Goal: Check status: Check status

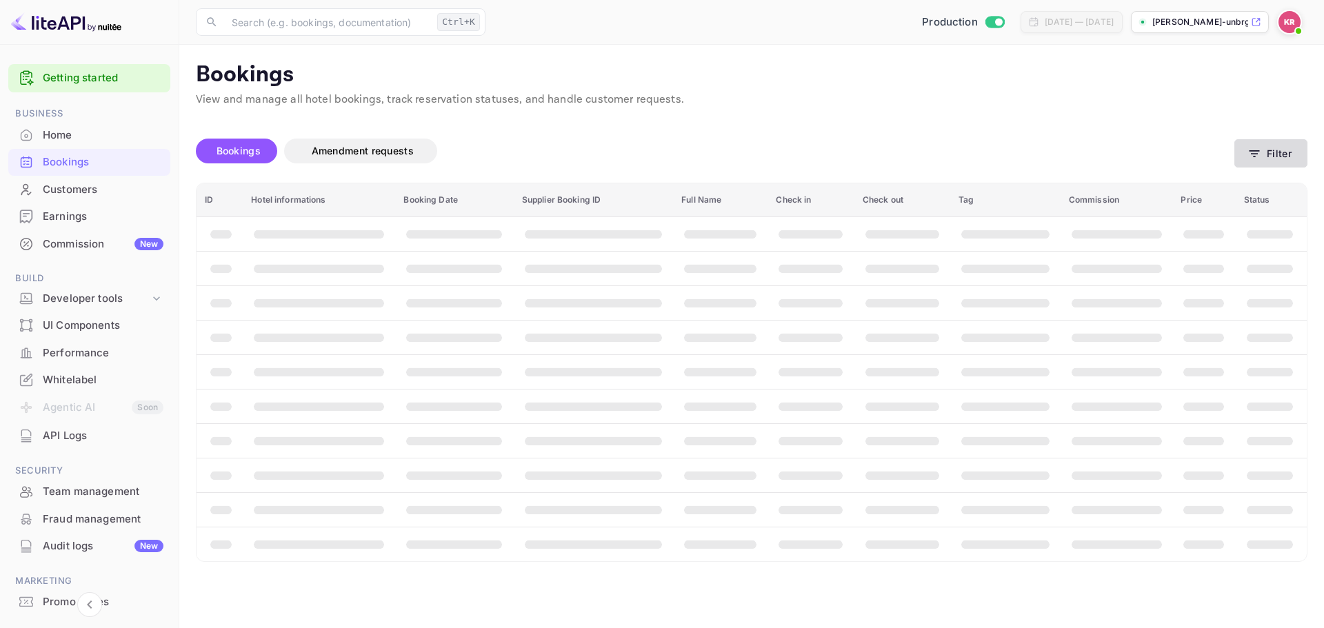
click at [1266, 145] on button "Filter" at bounding box center [1270, 153] width 73 height 28
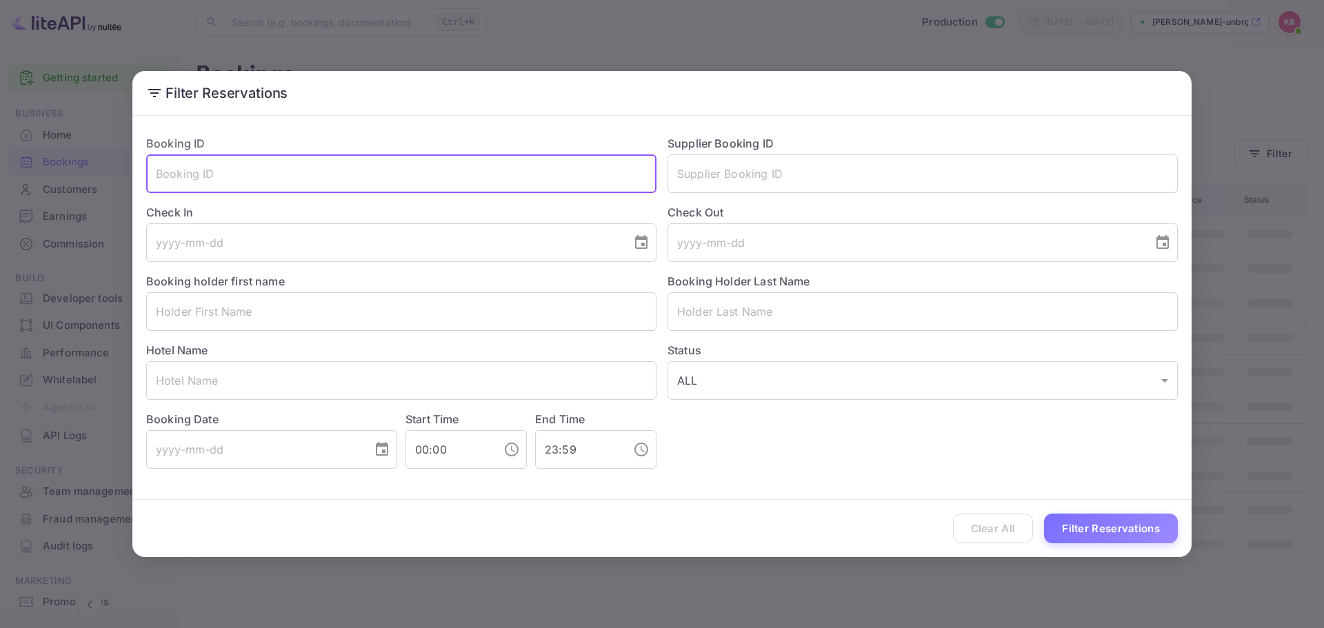
click at [415, 186] on input "text" at bounding box center [401, 173] width 510 height 39
paste input "me8zGhEFy"
type input "me8zGhEFy"
click at [1147, 524] on button "Filter Reservations" at bounding box center [1111, 529] width 134 height 30
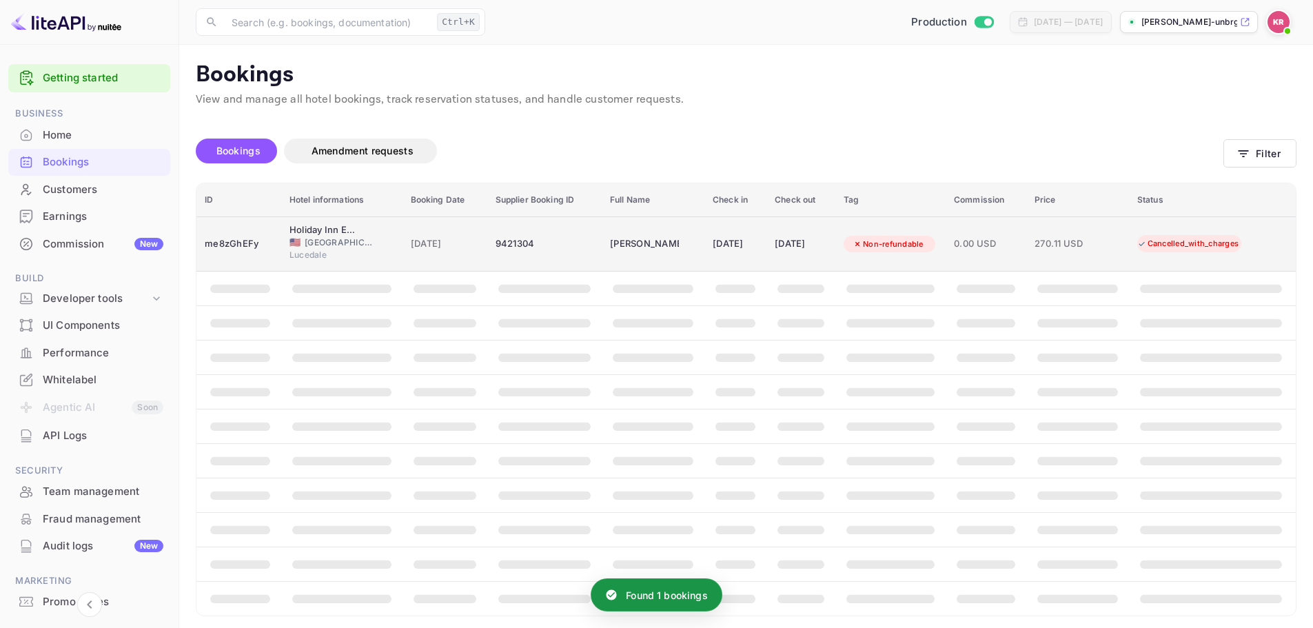
click at [561, 235] on div "9421304" at bounding box center [545, 244] width 98 height 22
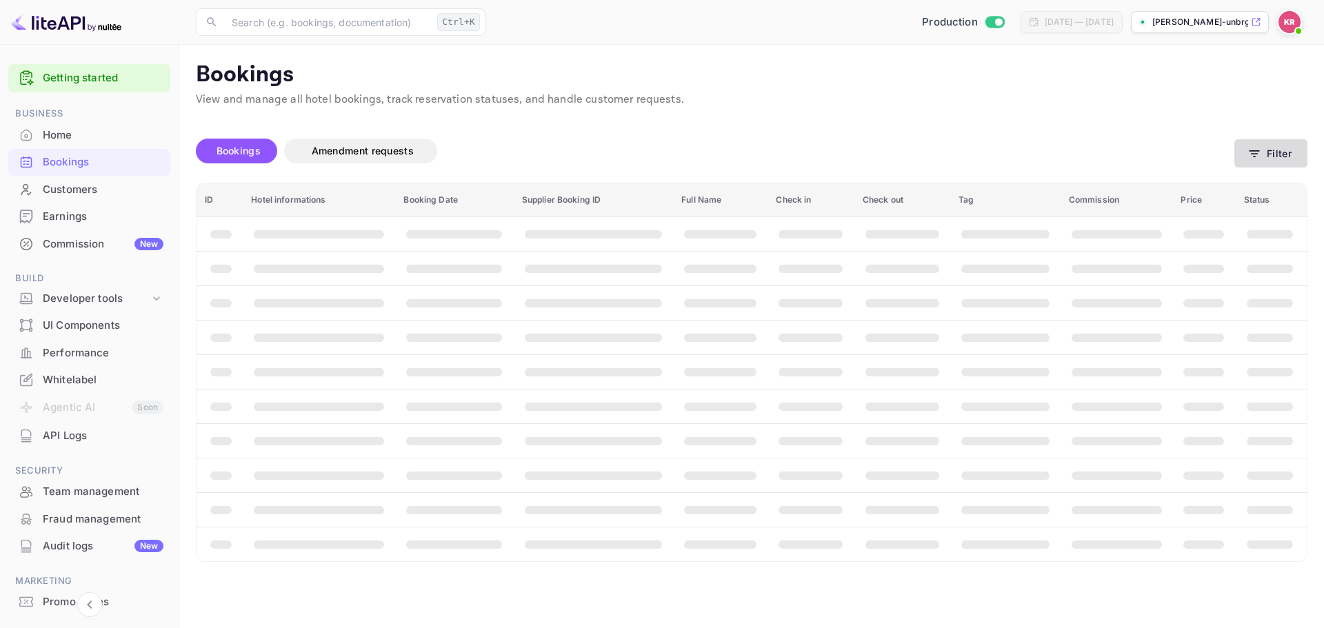
click at [1266, 157] on button "Filter" at bounding box center [1270, 153] width 73 height 28
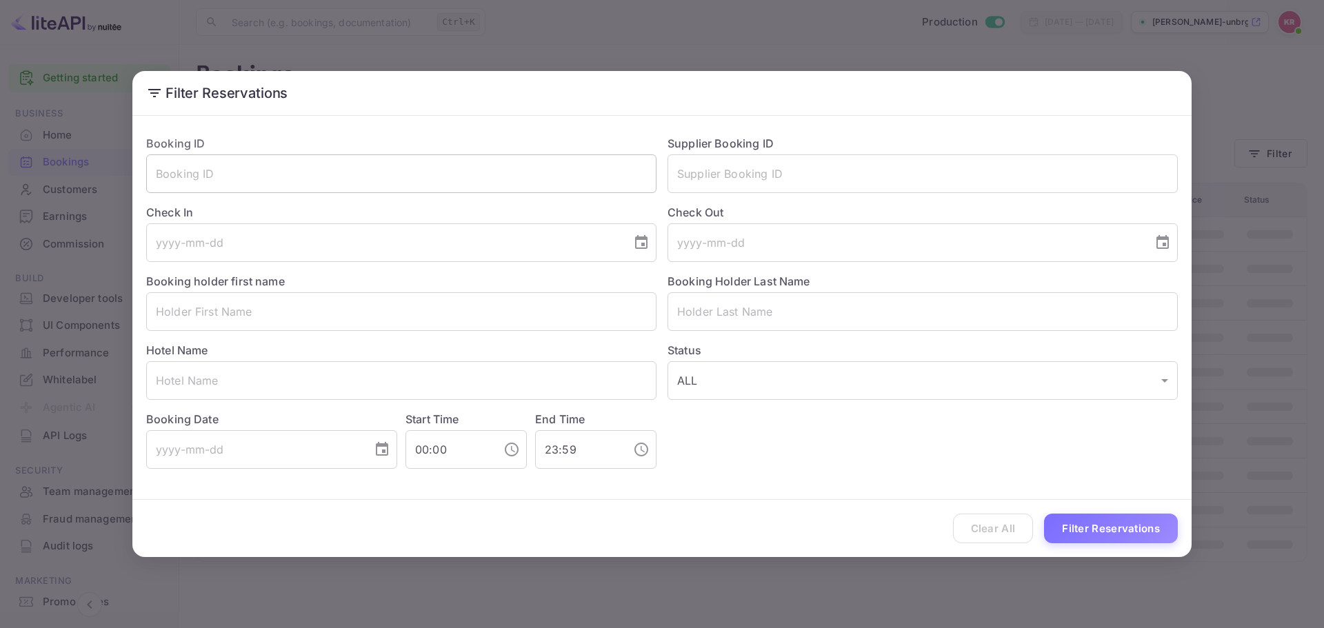
click at [365, 171] on input "text" at bounding box center [401, 173] width 510 height 39
paste input "niDcVl8si"
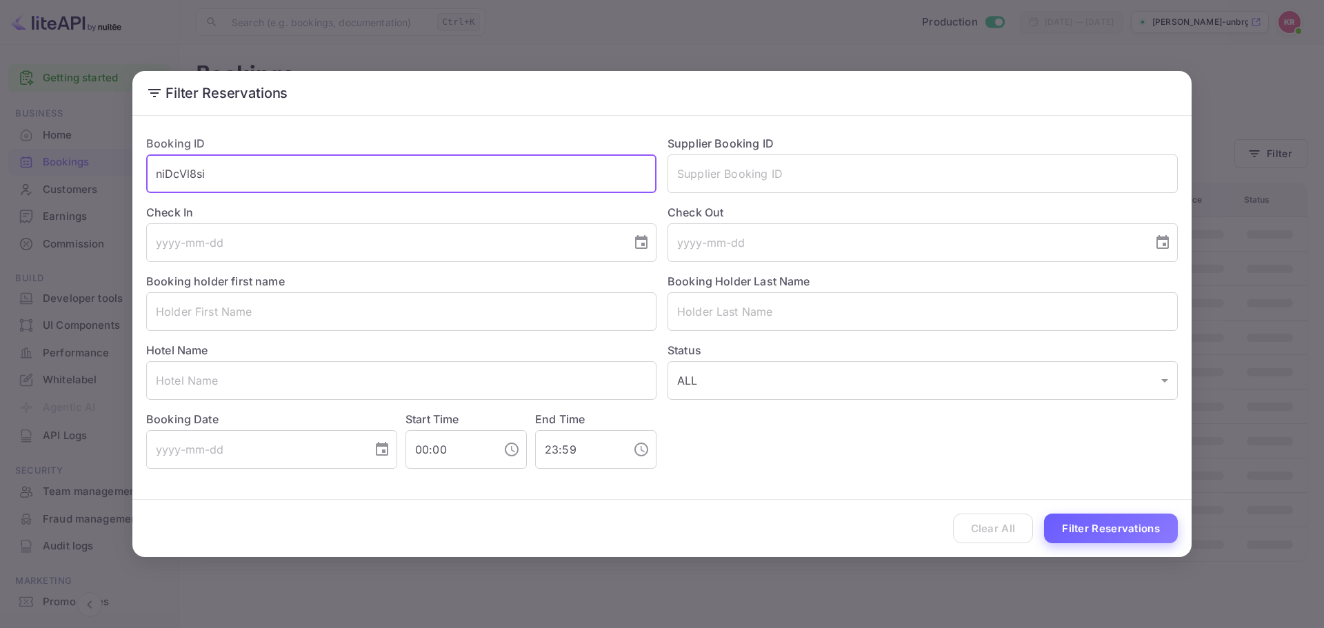
type input "niDcVl8si"
click at [1139, 528] on button "Filter Reservations" at bounding box center [1111, 529] width 134 height 30
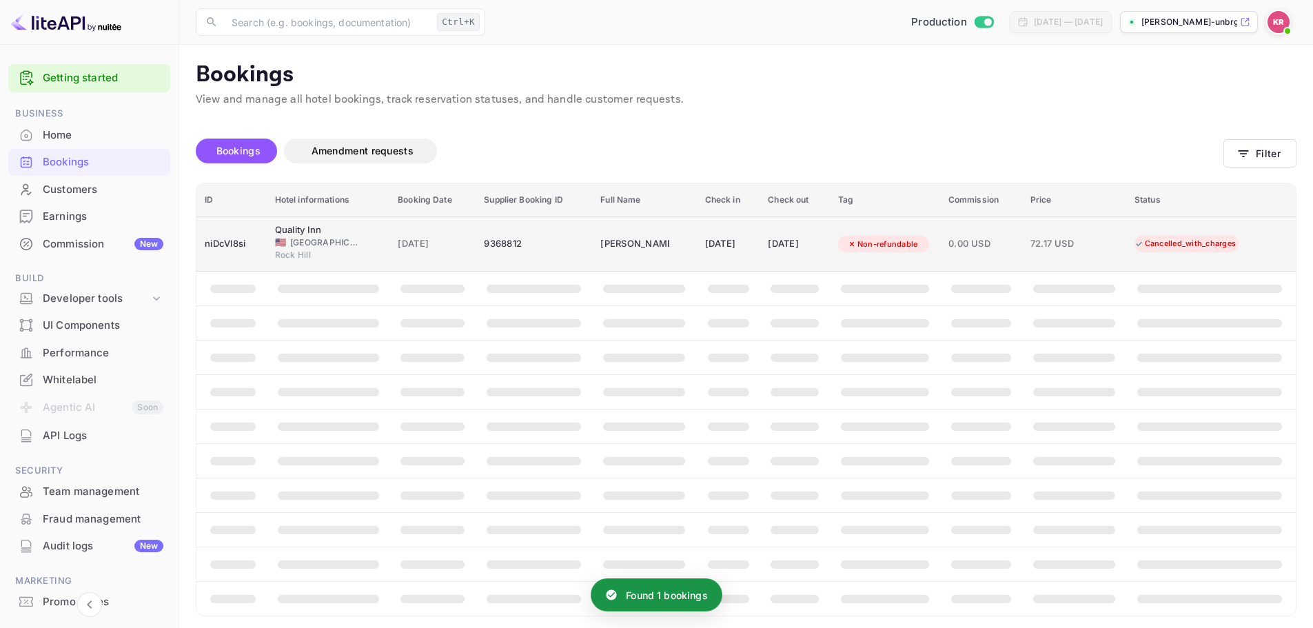
click at [499, 233] on div "9368812" at bounding box center [534, 244] width 100 height 22
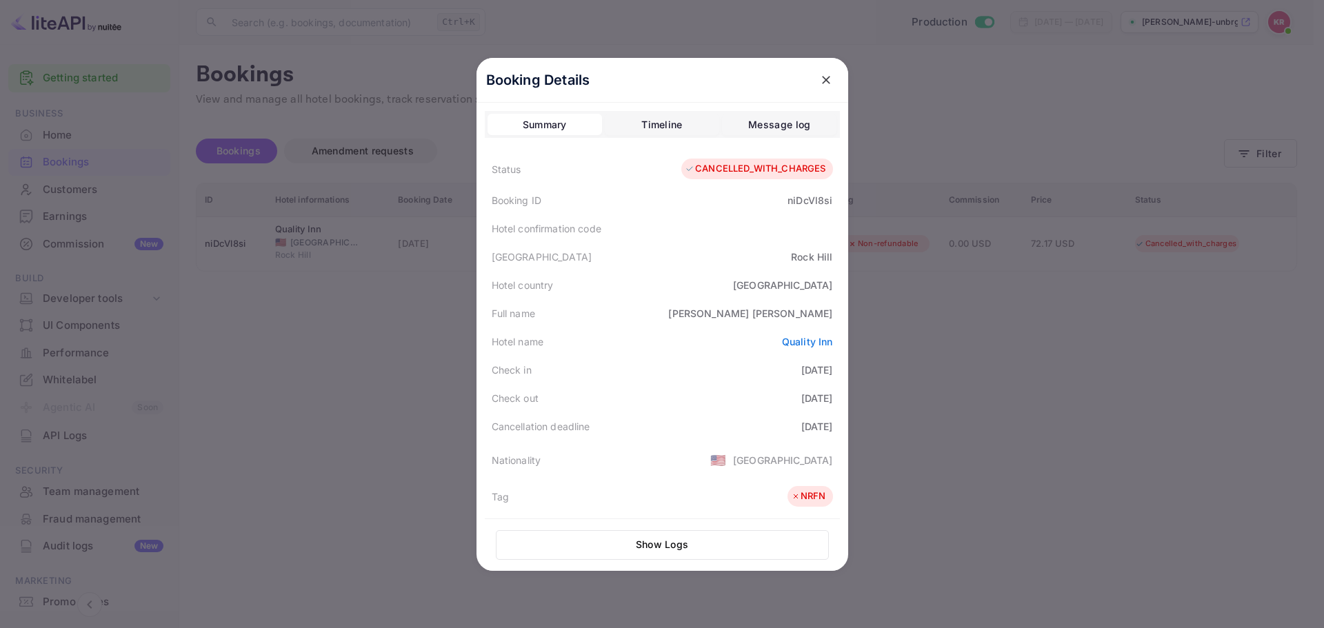
click at [951, 310] on div at bounding box center [662, 314] width 1324 height 628
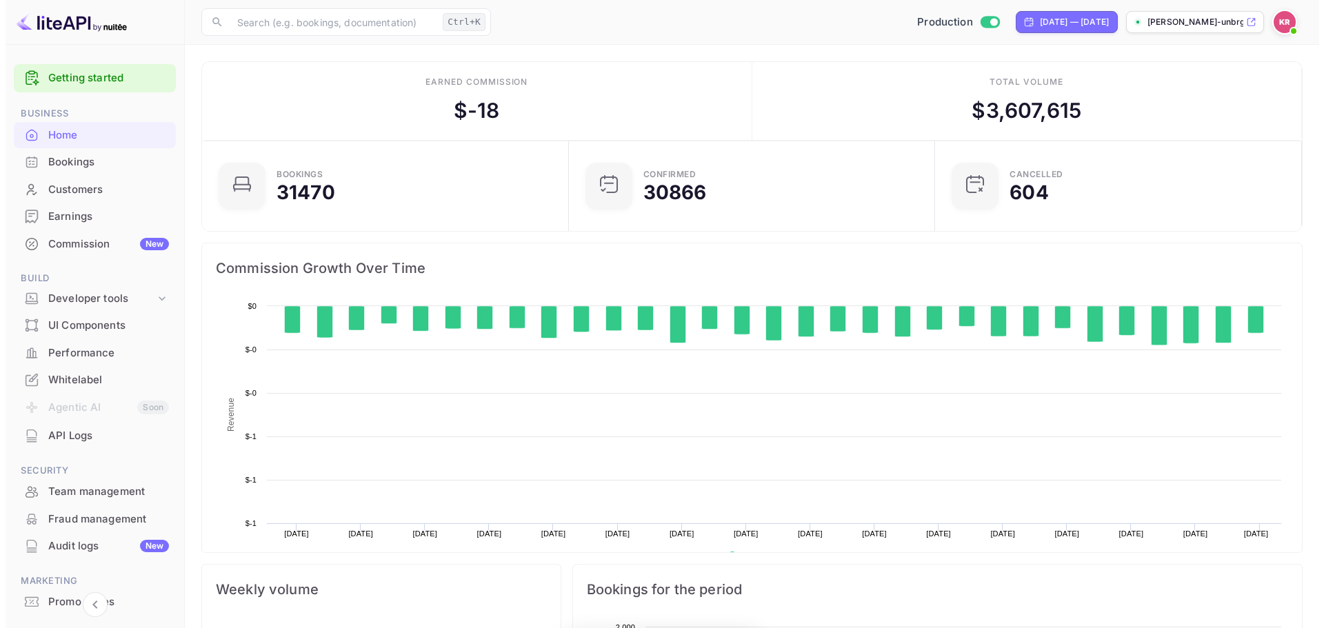
scroll to position [214, 347]
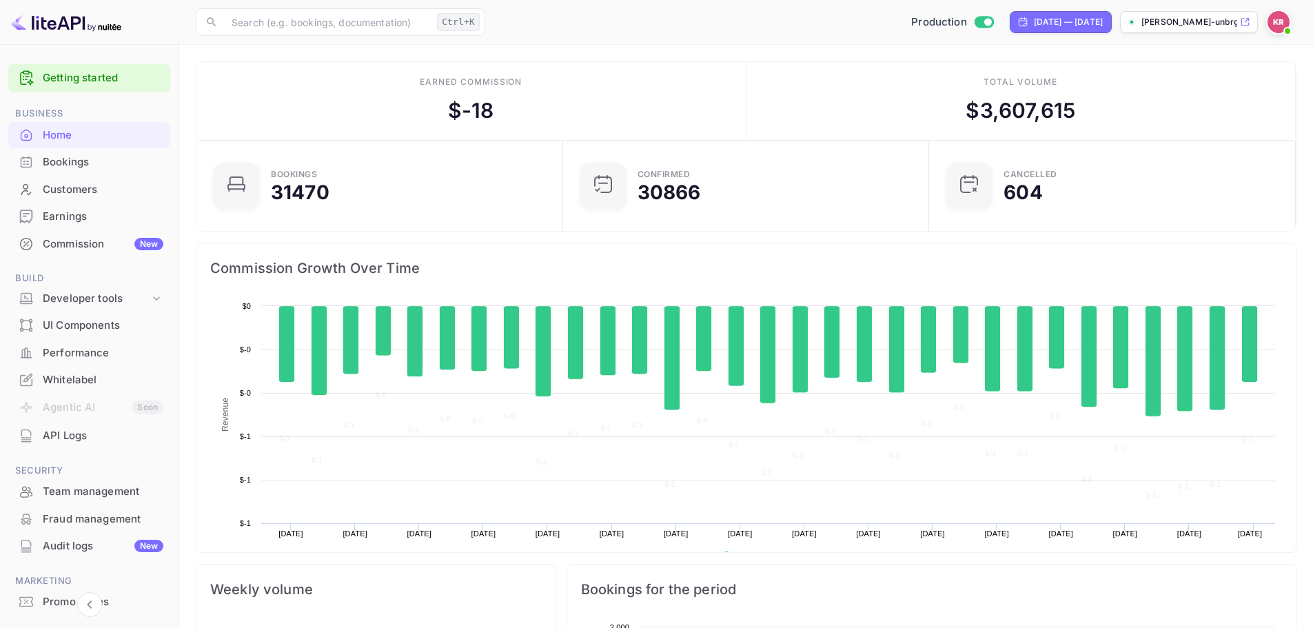
click at [113, 161] on div "Bookings" at bounding box center [103, 162] width 121 height 16
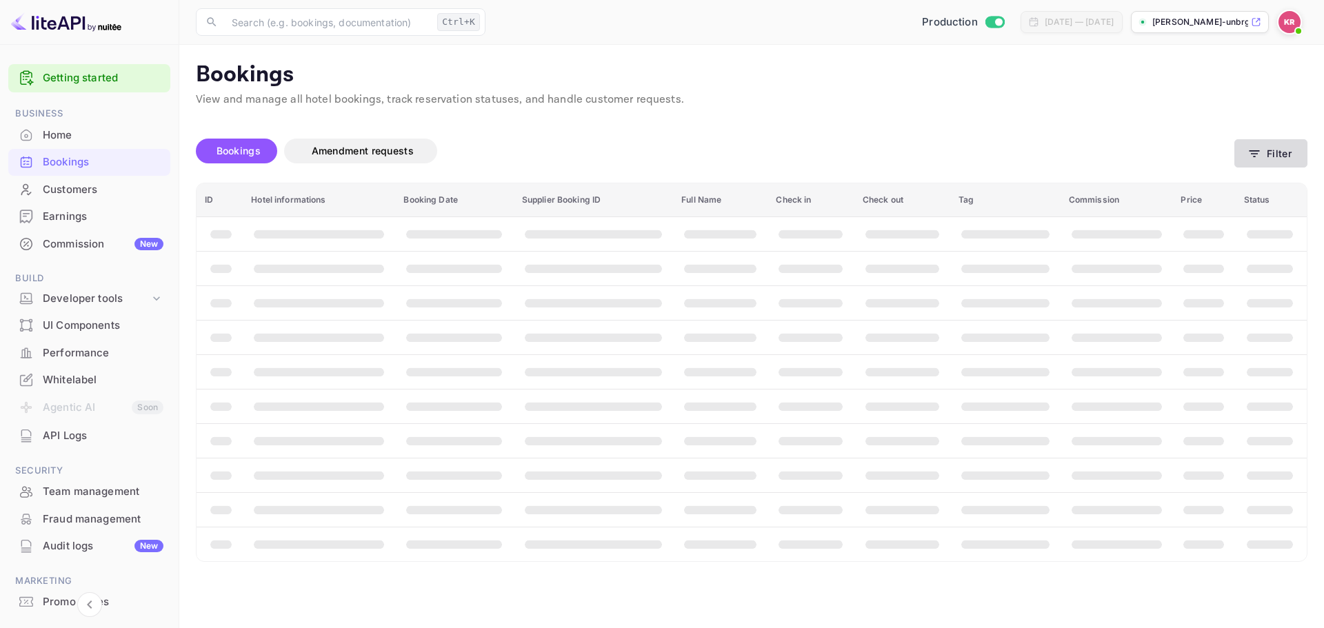
click at [1241, 154] on button "Filter" at bounding box center [1270, 153] width 73 height 28
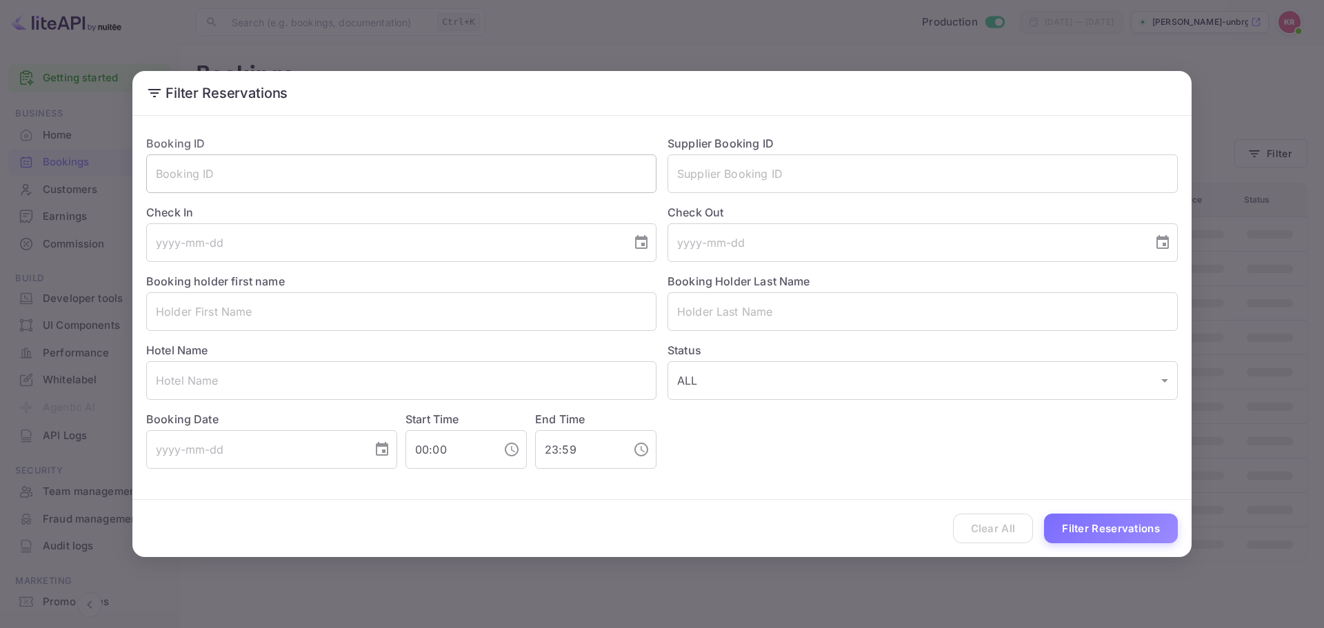
click at [317, 183] on input "text" at bounding box center [401, 173] width 510 height 39
paste input "GaptjXlKt"
type input "GaptjXlKt"
click at [1102, 523] on button "Filter Reservations" at bounding box center [1111, 529] width 134 height 30
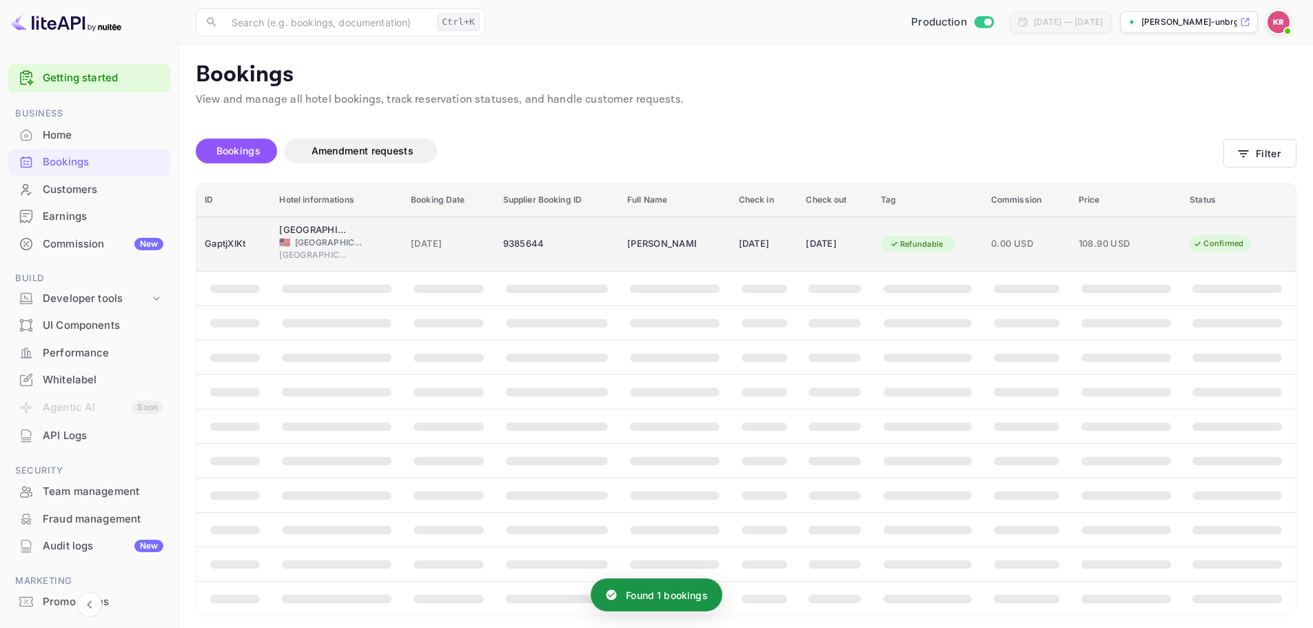
click at [442, 242] on span "11 Sep 2025" at bounding box center [449, 243] width 76 height 15
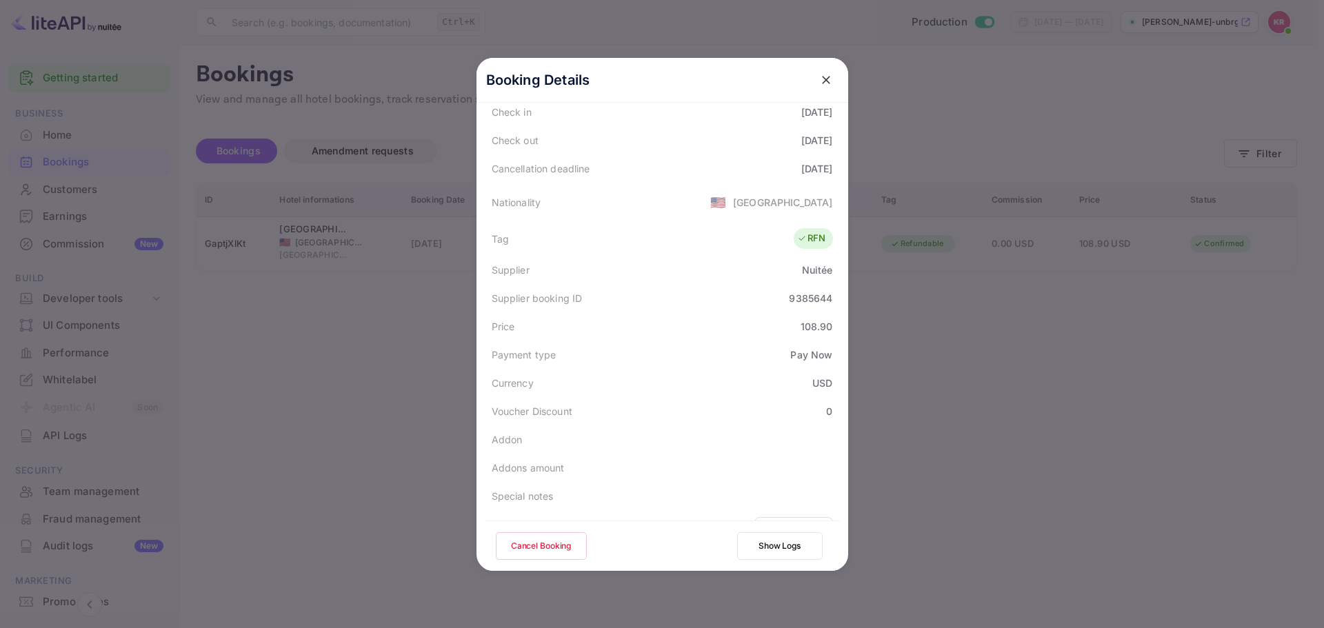
scroll to position [276, 0]
drag, startPoint x: 1011, startPoint y: 187, endPoint x: 791, endPoint y: 139, distance: 225.0
click at [1011, 187] on div at bounding box center [662, 314] width 1324 height 628
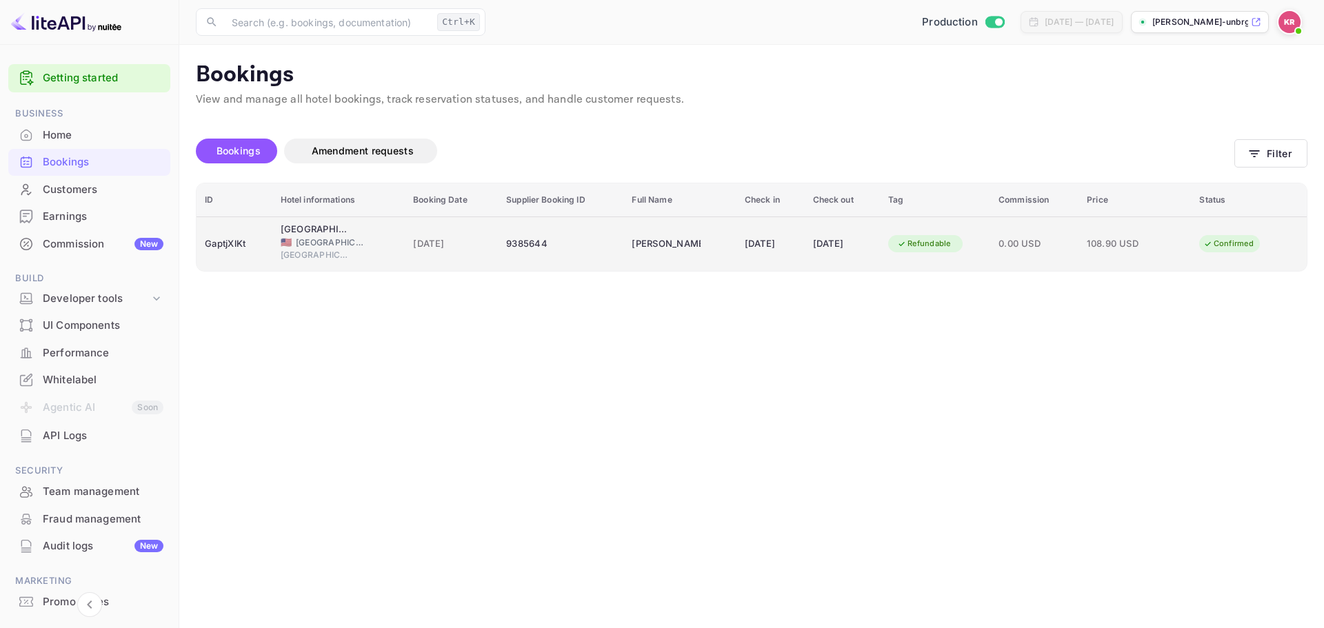
click at [440, 259] on td "11 Sep 2025" at bounding box center [451, 243] width 93 height 54
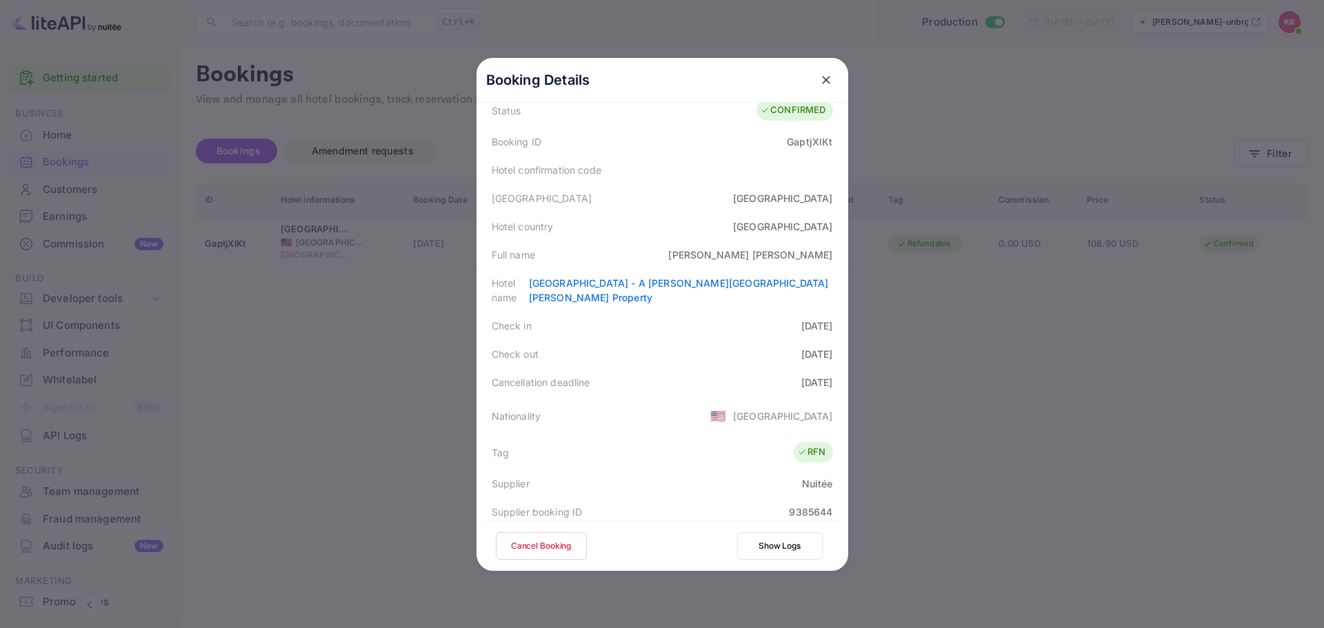
scroll to position [265, 0]
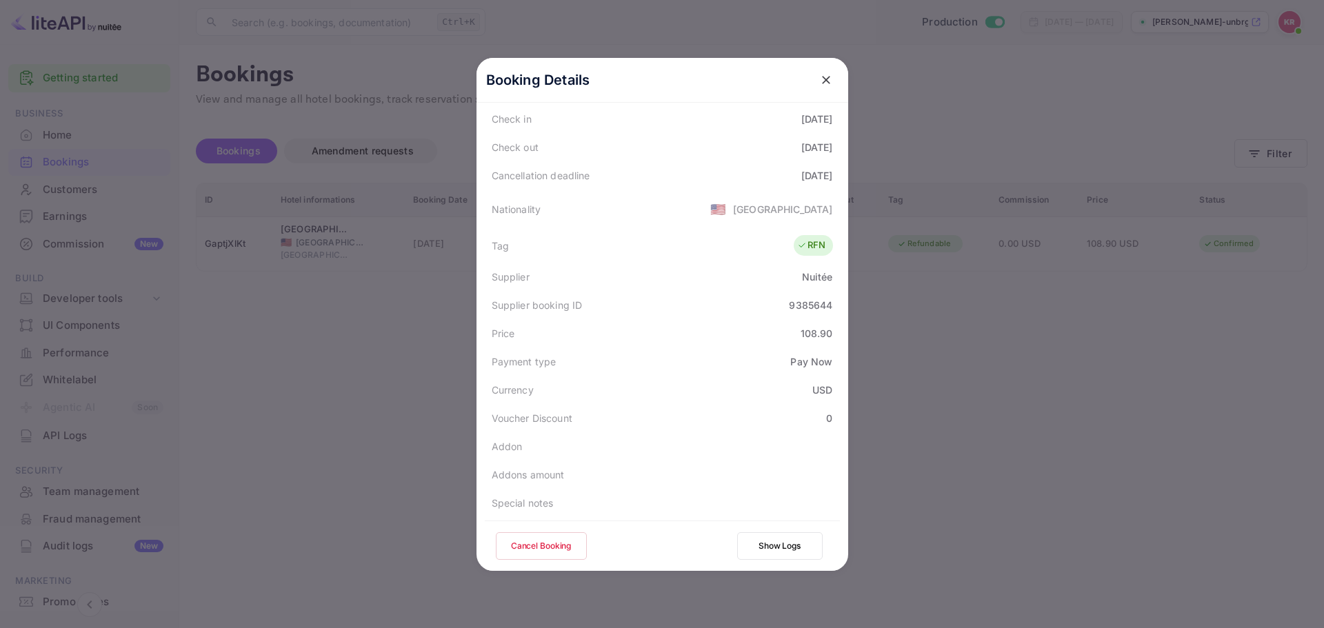
drag, startPoint x: 781, startPoint y: 161, endPoint x: 827, endPoint y: 170, distance: 46.9
click at [827, 170] on div "Cancellation deadline 2025-09-12" at bounding box center [662, 175] width 355 height 28
